Goal: Find specific page/section: Find specific page/section

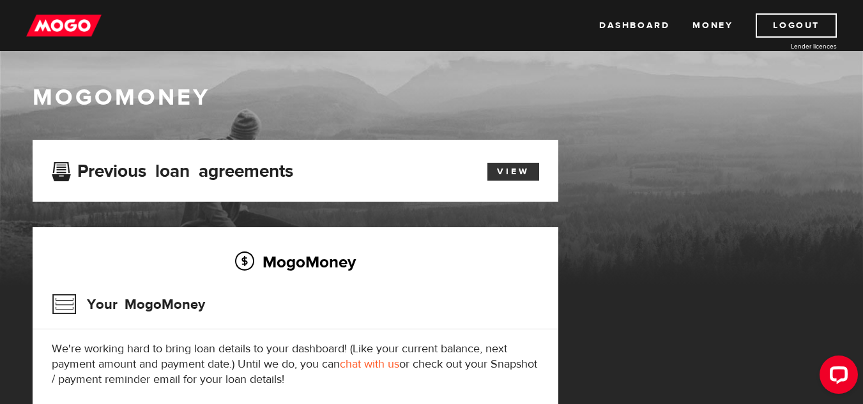
click at [512, 172] on link "View" at bounding box center [513, 172] width 52 height 18
click at [704, 31] on link "Money" at bounding box center [712, 25] width 40 height 24
click at [74, 15] on img at bounding box center [63, 25] width 75 height 24
